Goal: Browse casually

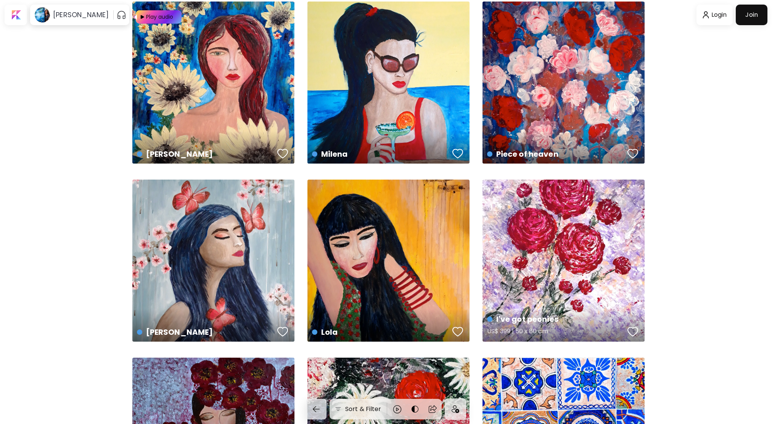
scroll to position [1424, 0]
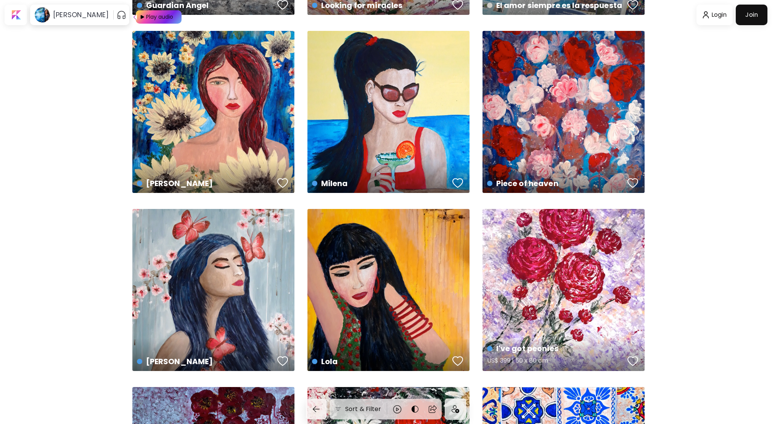
click at [579, 248] on div "I've got peonies US$ 399 | 50 x 80 cm" at bounding box center [563, 290] width 162 height 162
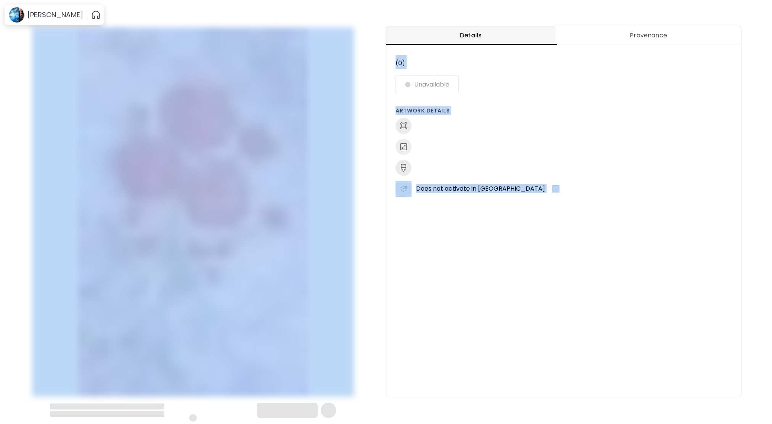
click at [579, 248] on div "Details Provenance (0) Unavailable Artwork Details Does not activate in [GEOGRA…" at bounding box center [563, 212] width 355 height 370
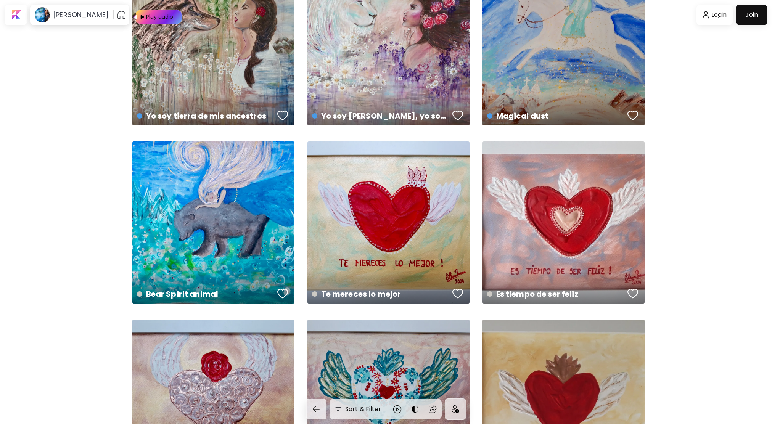
scroll to position [3508, 0]
